Goal: Task Accomplishment & Management: Manage account settings

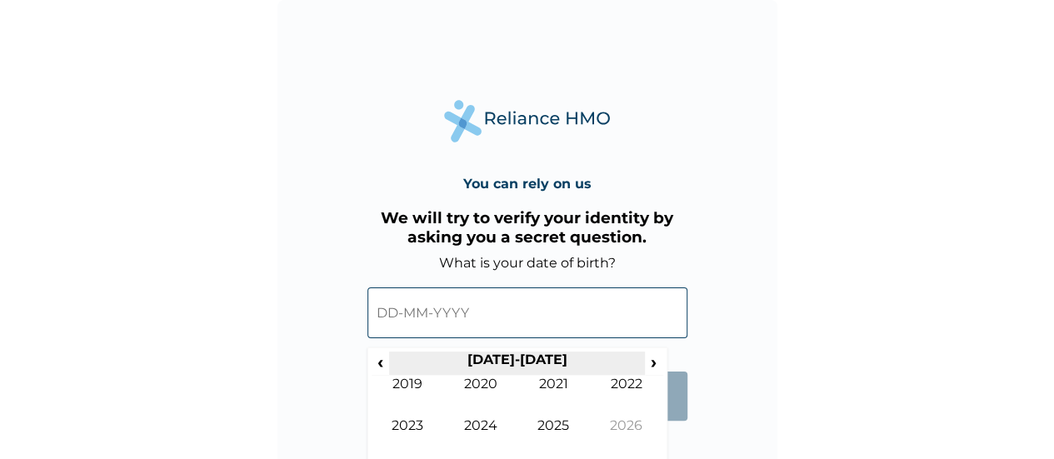
click at [643, 361] on th "2020-2029" at bounding box center [517, 362] width 256 height 23
click at [685, 458] on html "You can rely on us We will try to verify your identity by asking you a secret q…" at bounding box center [527, 229] width 1054 height 459
click at [381, 362] on span "‹" at bounding box center [379, 361] width 17 height 21
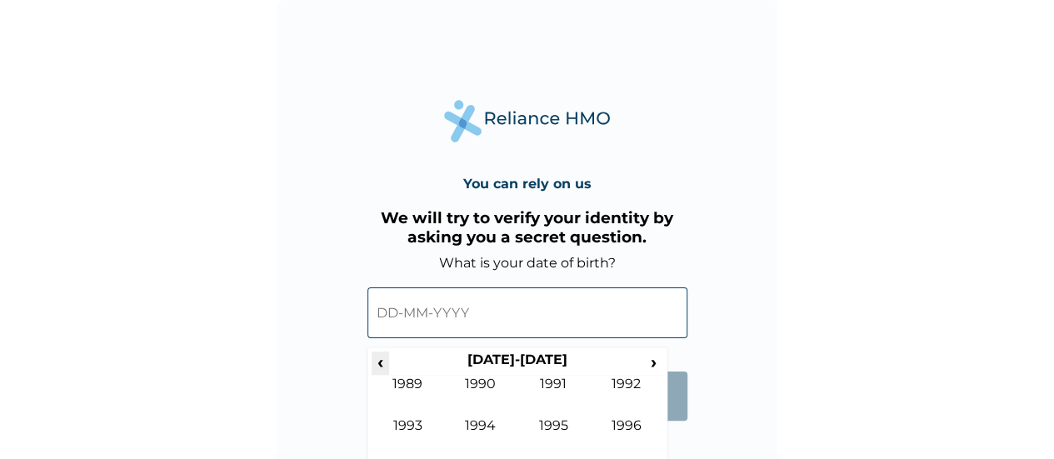
click at [381, 362] on span "‹" at bounding box center [379, 361] width 17 height 21
click at [685, 423] on form "What is your date of birth? ‹ 1980-1989 › 1979 1980 1981 1982 1983 1984 1985 19…" at bounding box center [527, 346] width 320 height 182
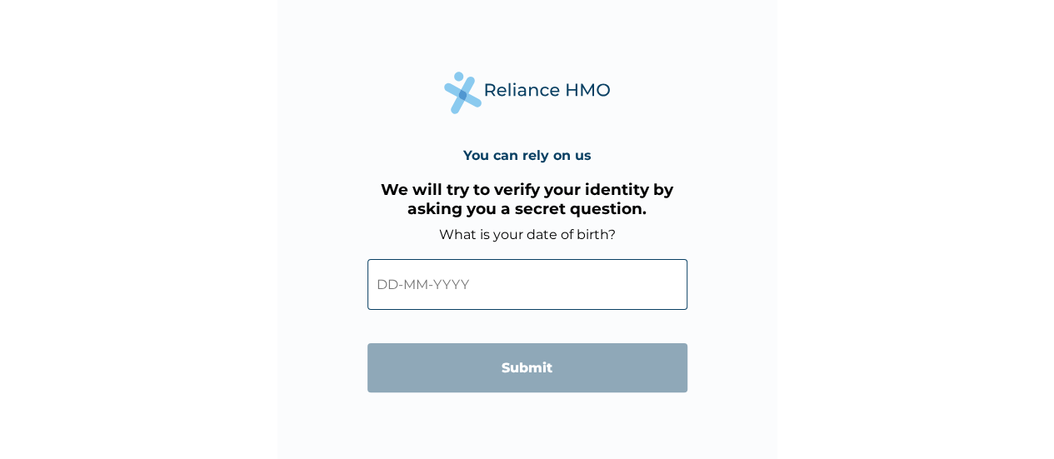
scroll to position [31, 0]
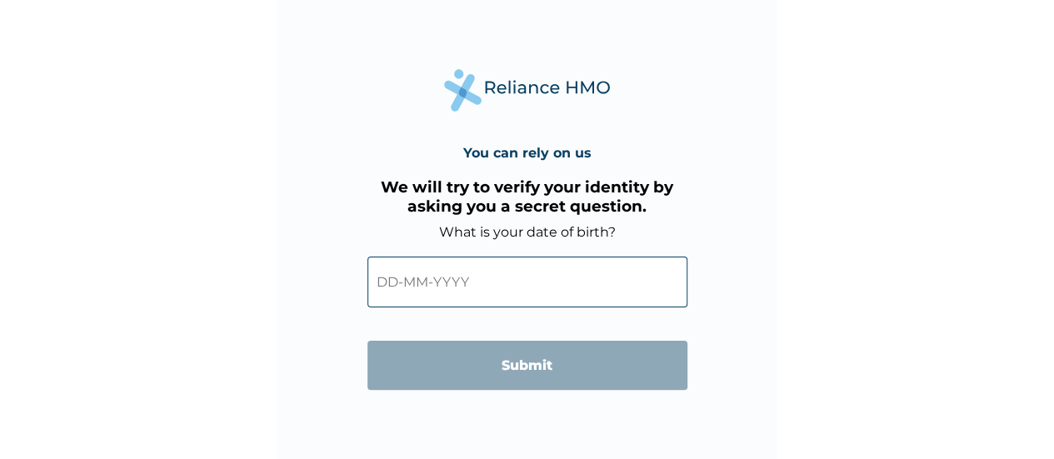
click at [406, 285] on input "text" at bounding box center [527, 282] width 320 height 51
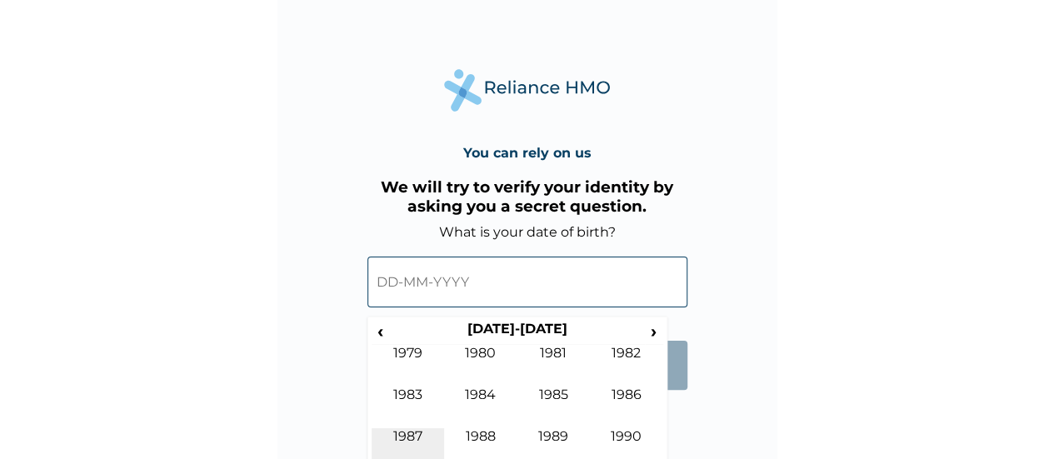
click at [397, 431] on td "1987" at bounding box center [407, 449] width 73 height 42
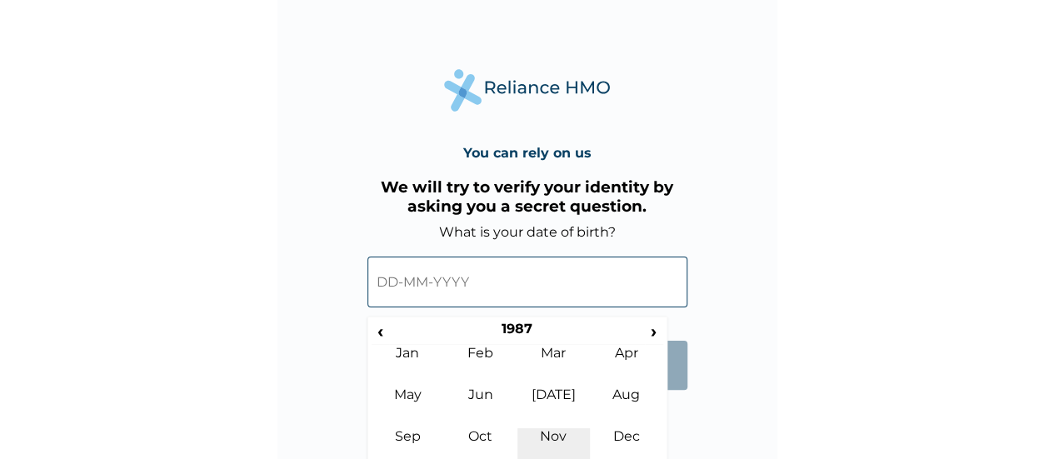
click at [550, 432] on td "Nov" at bounding box center [553, 449] width 73 height 42
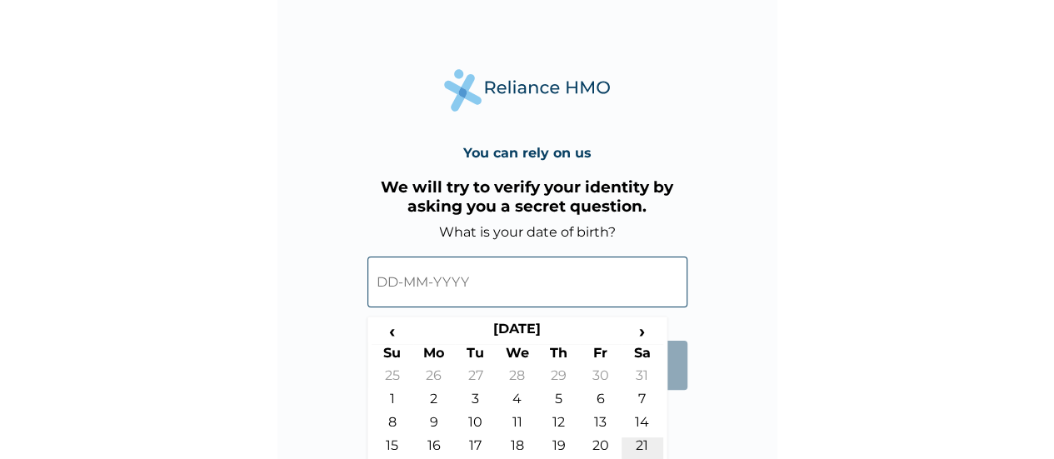
click at [642, 441] on td "21" at bounding box center [642, 448] width 42 height 23
type input "21-11-1987"
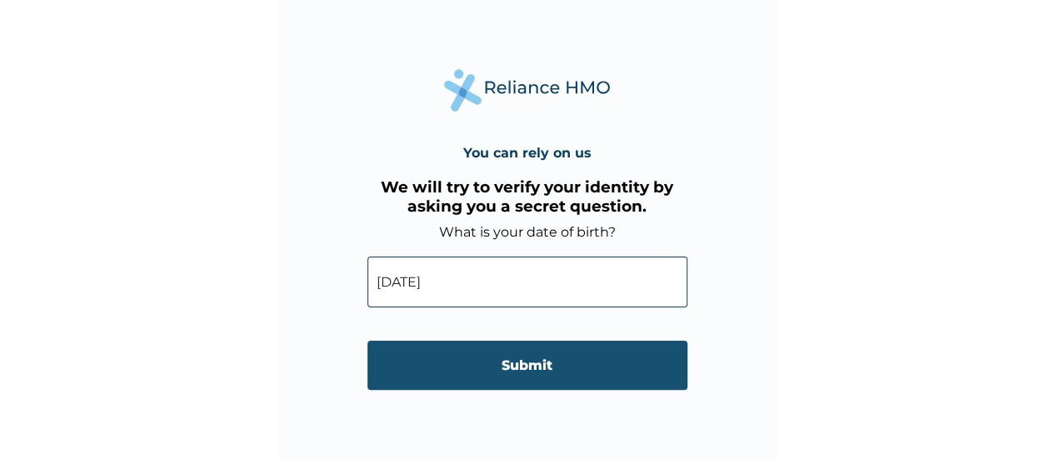
click at [536, 364] on input "Submit" at bounding box center [527, 365] width 320 height 49
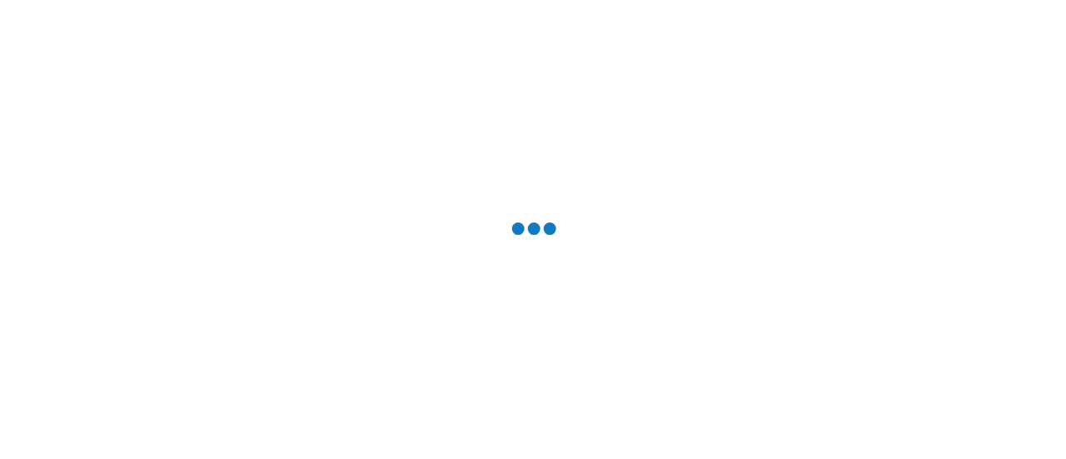
scroll to position [0, 0]
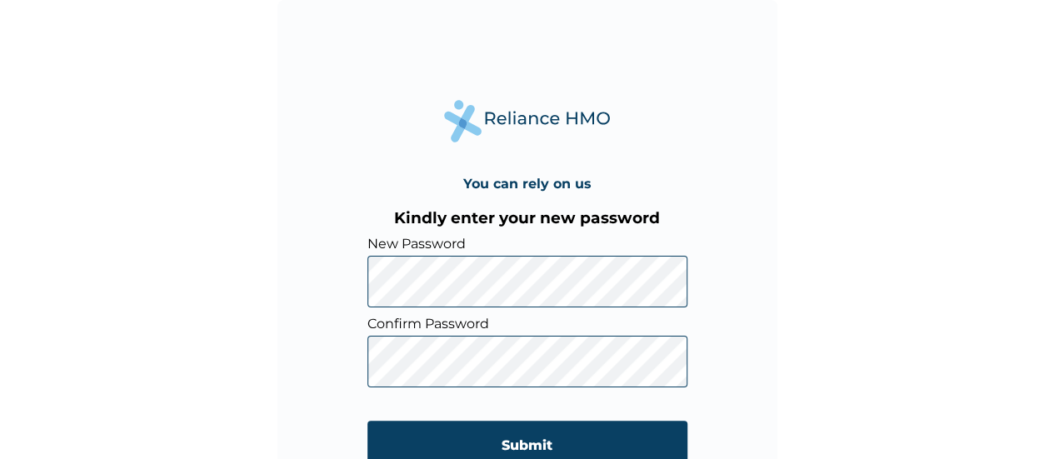
click at [316, 277] on div "You can rely on us Kindly enter your new password New Password Confirm Password…" at bounding box center [527, 250] width 500 height 500
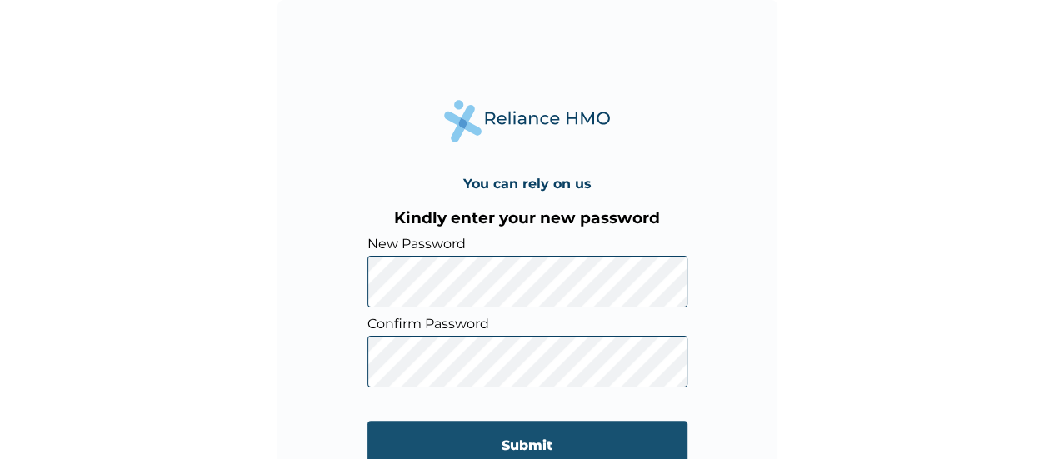
click at [536, 439] on input "Submit" at bounding box center [527, 445] width 320 height 49
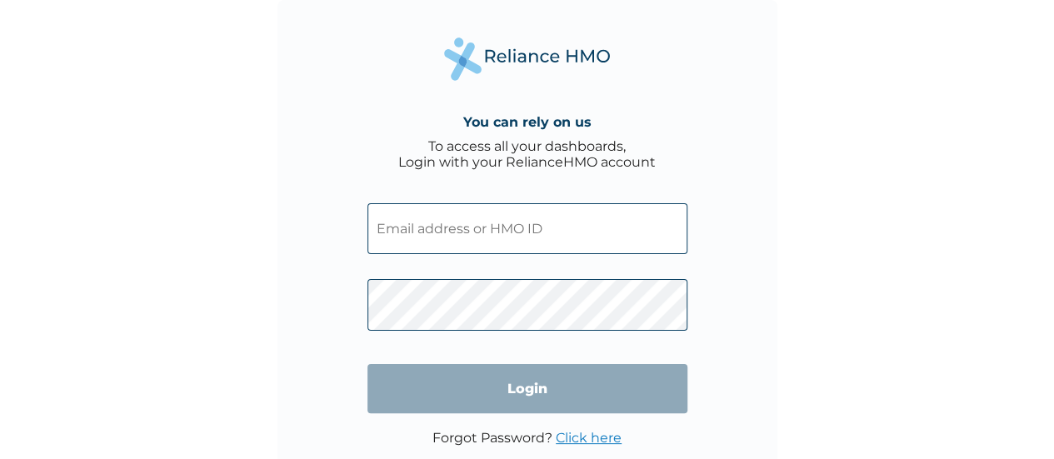
type input "FMC/11368/A"
click at [521, 391] on input "Login" at bounding box center [527, 388] width 320 height 49
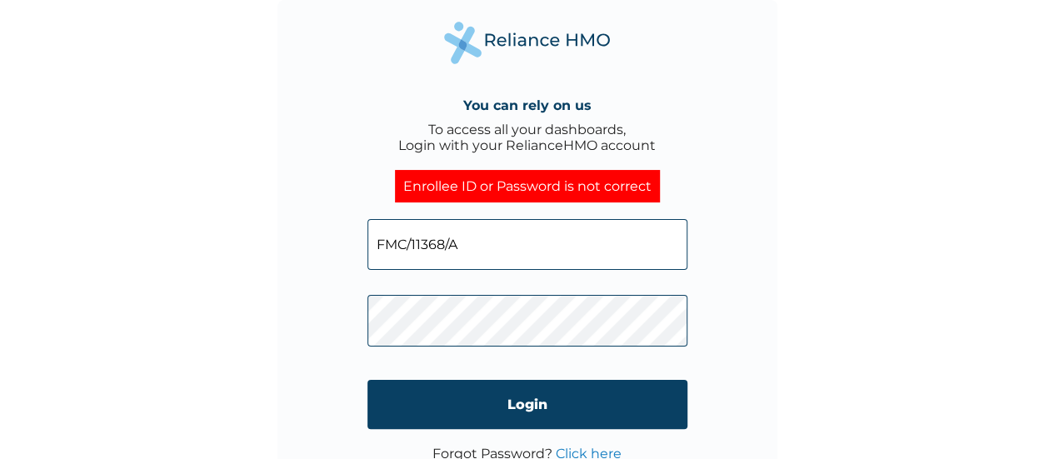
click at [327, 313] on div "You can rely on us To access all your dashboards, Login with your RelianceHMO a…" at bounding box center [527, 250] width 500 height 500
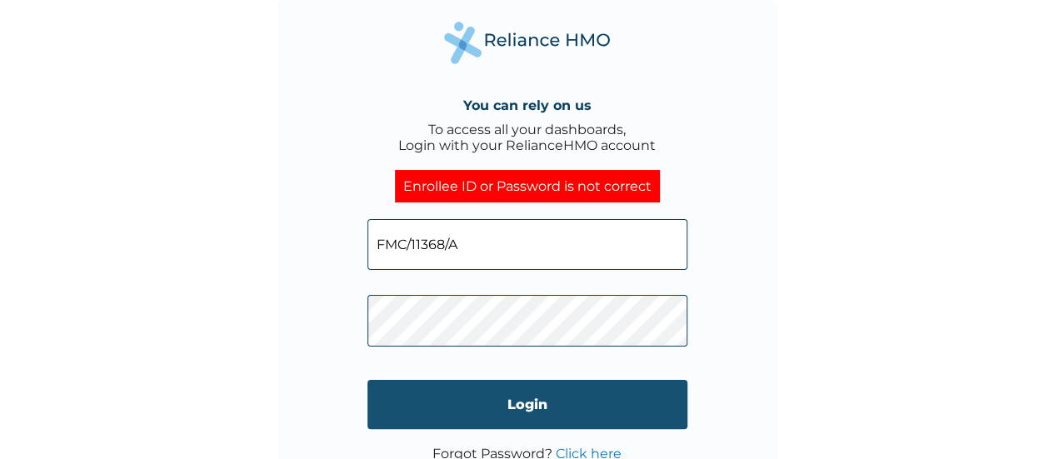
click at [443, 411] on input "Login" at bounding box center [527, 404] width 320 height 49
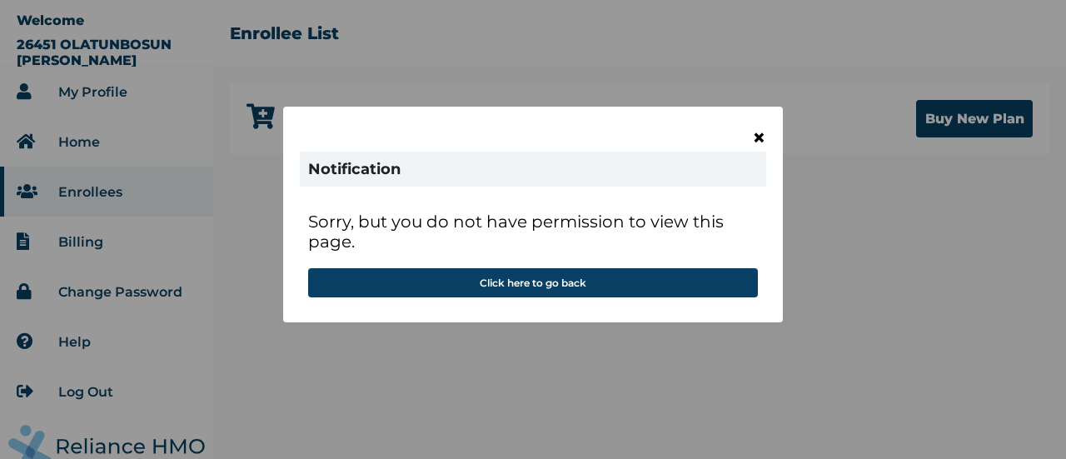
click at [758, 130] on span "×" at bounding box center [759, 137] width 14 height 28
click at [758, 138] on span "×" at bounding box center [759, 137] width 14 height 28
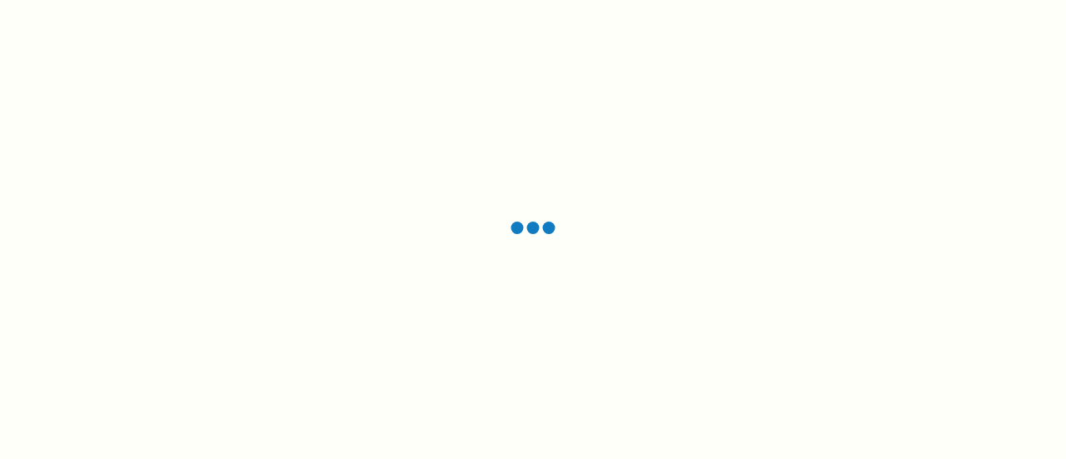
click at [326, 247] on div at bounding box center [533, 229] width 1066 height 459
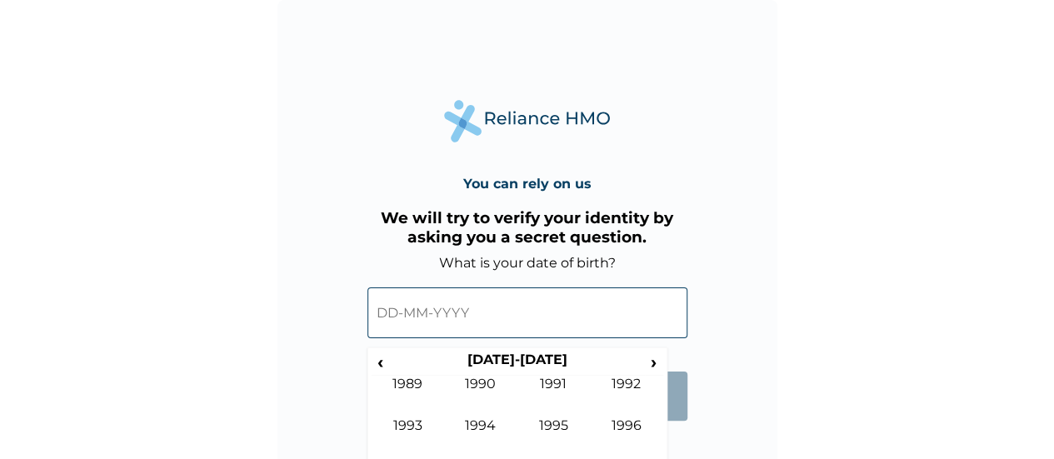
click at [385, 365] on span "‹" at bounding box center [379, 361] width 17 height 21
click at [675, 424] on form "What is your date of birth? ‹ [DEMOGRAPHIC_DATA]-[DEMOGRAPHIC_DATA] › [DEMOGRAP…" at bounding box center [527, 346] width 320 height 182
click at [680, 433] on form "What is your date of birth? ‹ 1980-1989 › 1979 1980 1981 1982 1983 1984 1985 19…" at bounding box center [527, 346] width 320 height 182
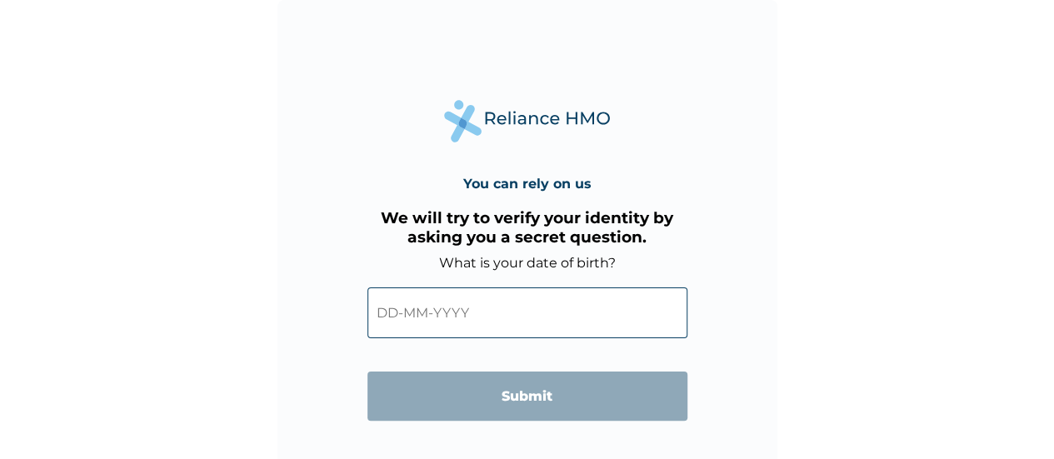
scroll to position [40, 0]
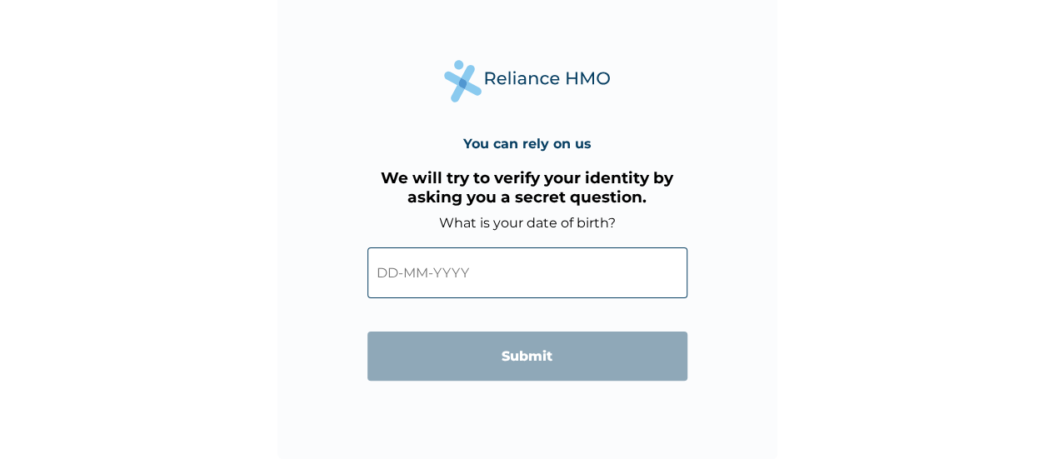
click at [401, 277] on input "text" at bounding box center [527, 272] width 320 height 51
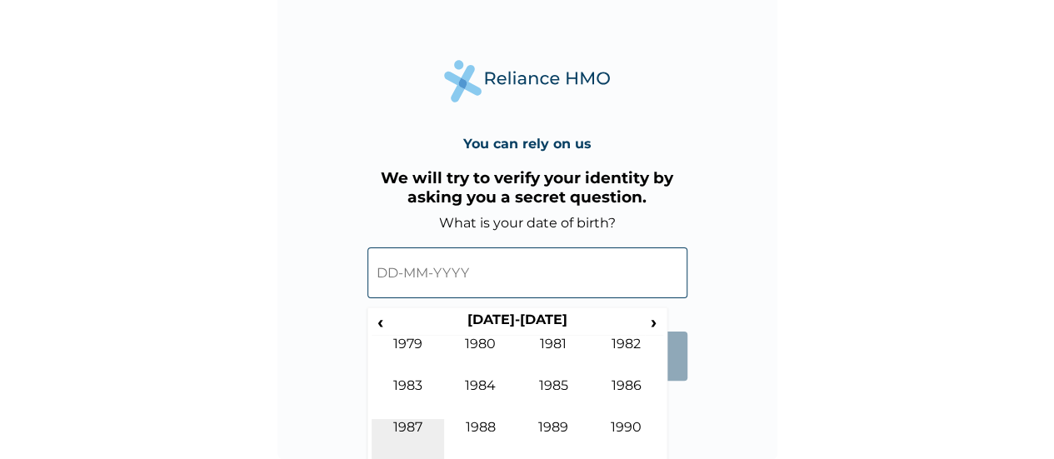
click at [405, 426] on td "1987" at bounding box center [407, 440] width 73 height 42
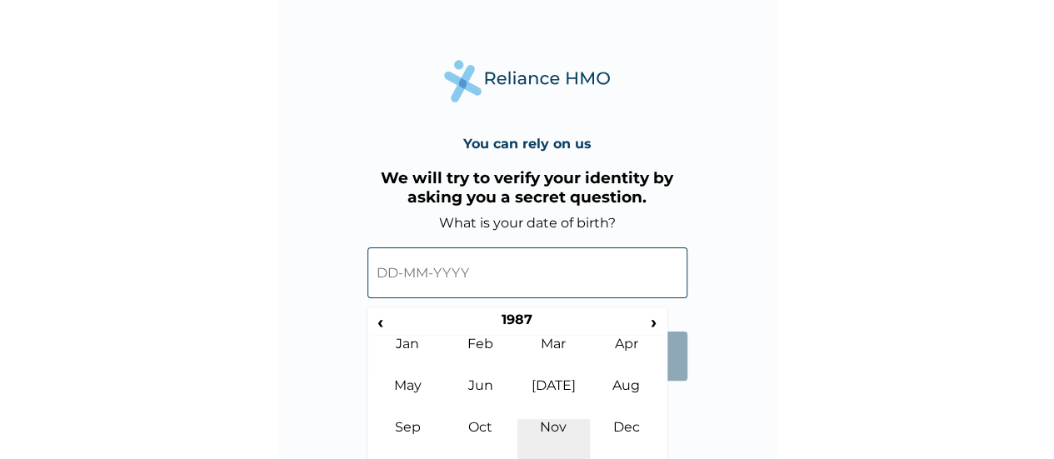
click at [553, 432] on td "Nov" at bounding box center [553, 440] width 73 height 42
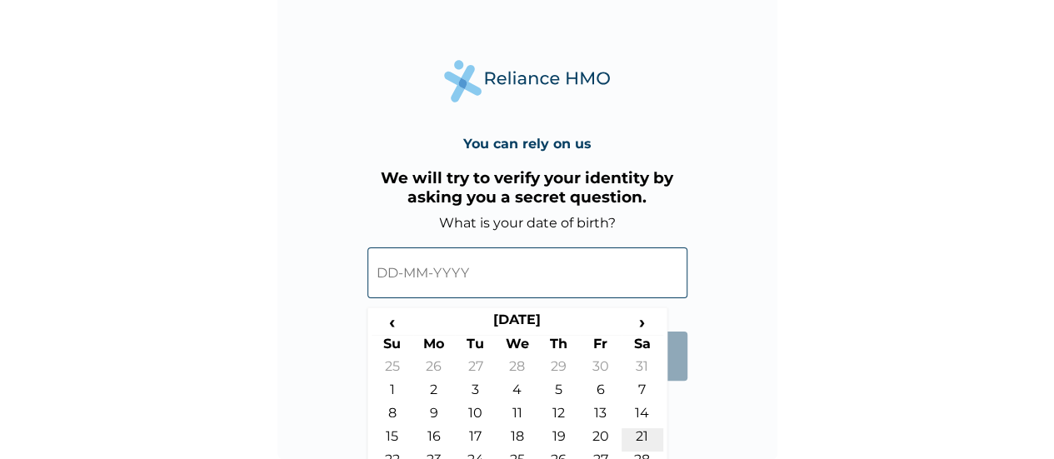
click at [637, 438] on td "21" at bounding box center [642, 439] width 42 height 23
type input "21-11-1987"
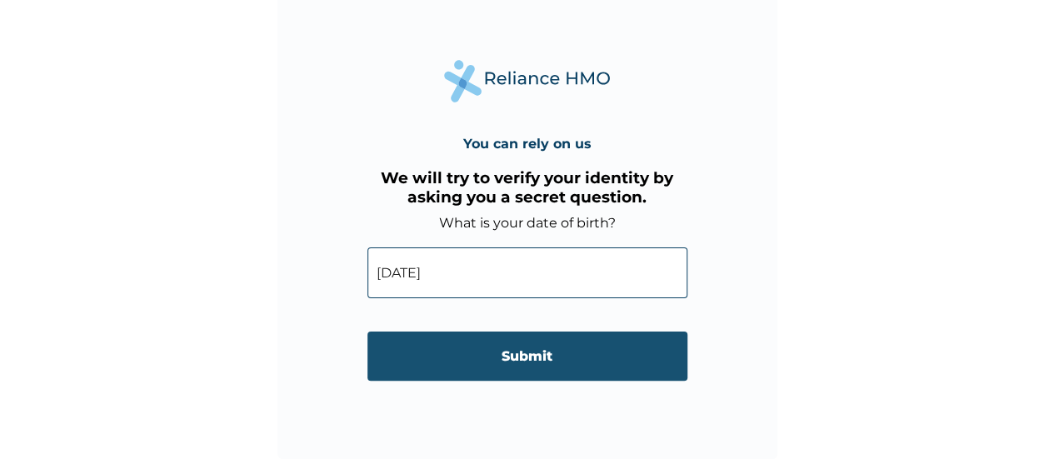
click at [557, 361] on input "Submit" at bounding box center [527, 355] width 320 height 49
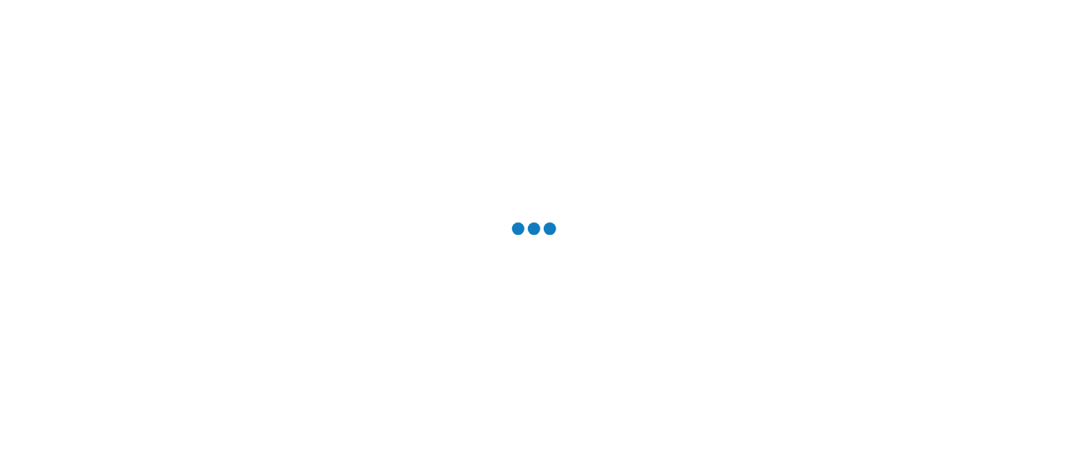
scroll to position [0, 0]
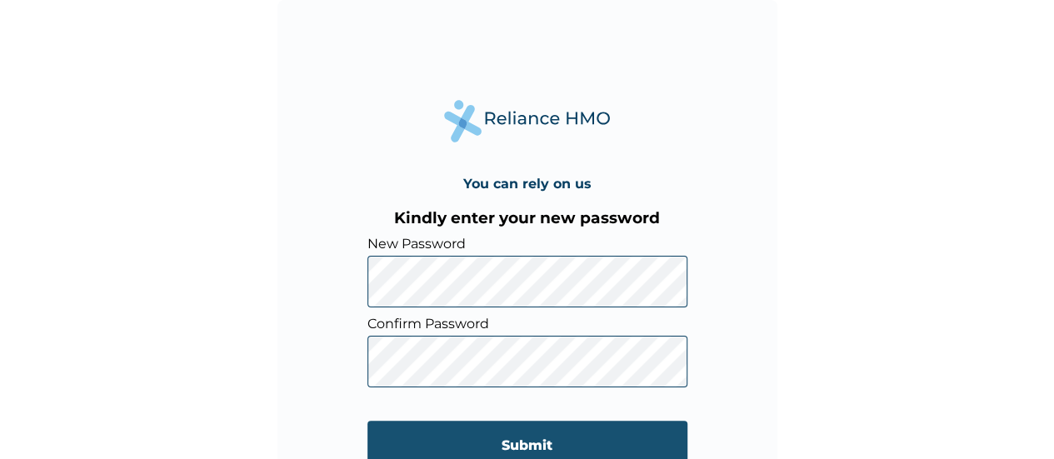
click at [528, 433] on input "Submit" at bounding box center [527, 445] width 320 height 49
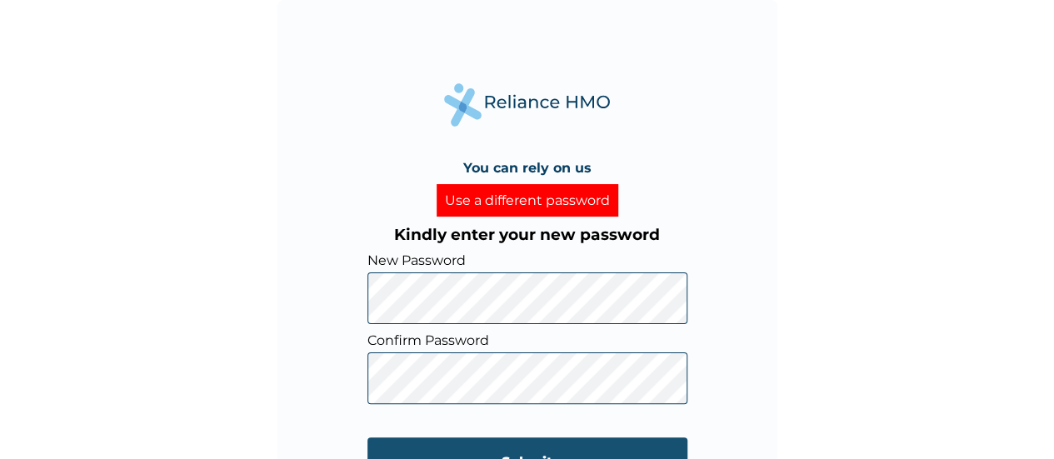
click at [456, 439] on input "Submit" at bounding box center [527, 461] width 320 height 49
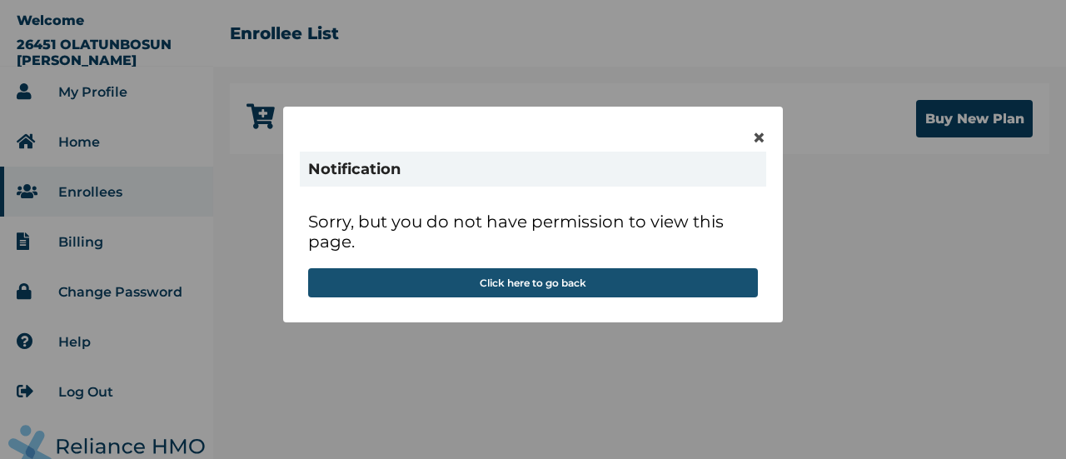
click at [540, 285] on button "Click here to go back" at bounding box center [533, 282] width 450 height 29
click at [511, 282] on button "Click here to go back" at bounding box center [533, 282] width 450 height 29
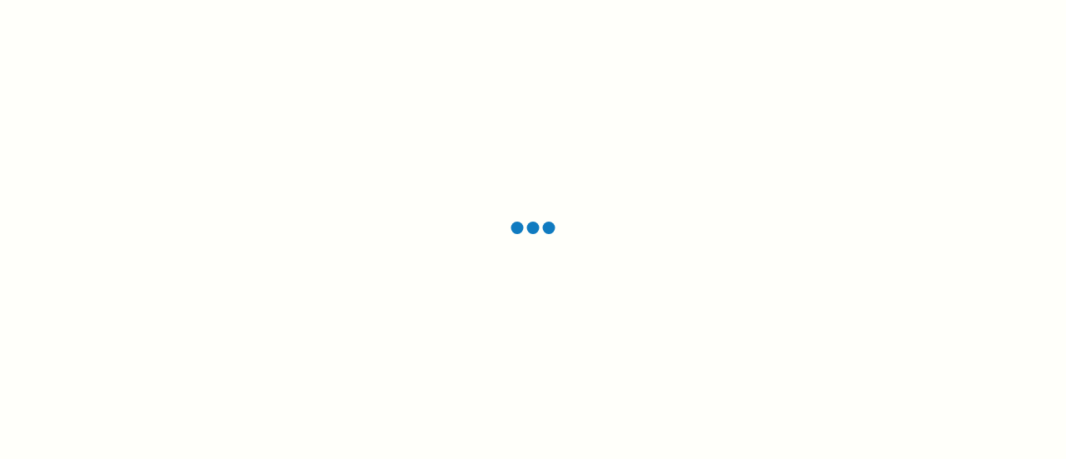
click at [41, 32] on div at bounding box center [533, 229] width 1066 height 459
